Goal: Navigation & Orientation: Go to known website

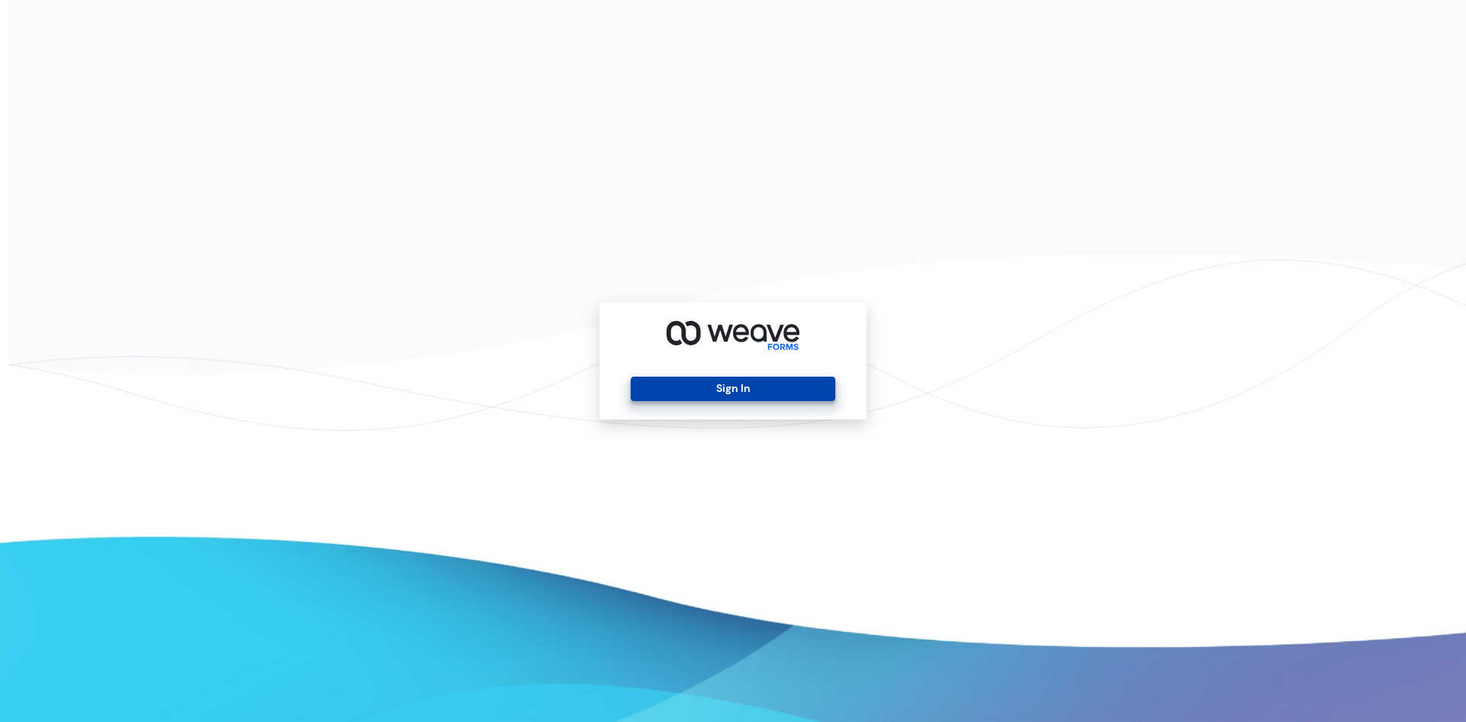
click at [705, 391] on button "Sign In" at bounding box center [733, 388] width 204 height 24
